Goal: Task Accomplishment & Management: Manage account settings

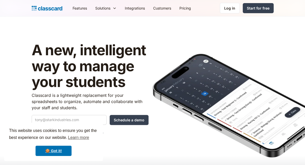
click at [230, 8] on div "Log in" at bounding box center [229, 7] width 11 height 5
click at [58, 152] on link "🍪 Got it!" at bounding box center [54, 150] width 36 height 10
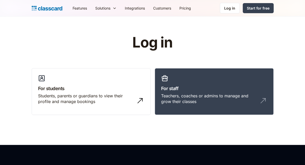
click at [225, 98] on div "Teachers, coaches or admins to manage and grow their classes" at bounding box center [209, 99] width 96 height 12
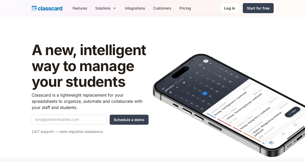
click at [232, 6] on div "Log in" at bounding box center [229, 7] width 11 height 5
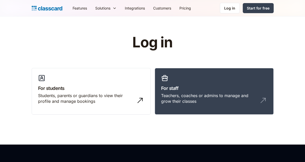
click at [218, 93] on div "Teachers, coaches or admins to manage and grow their classes" at bounding box center [209, 99] width 96 height 12
